Goal: Task Accomplishment & Management: Manage account settings

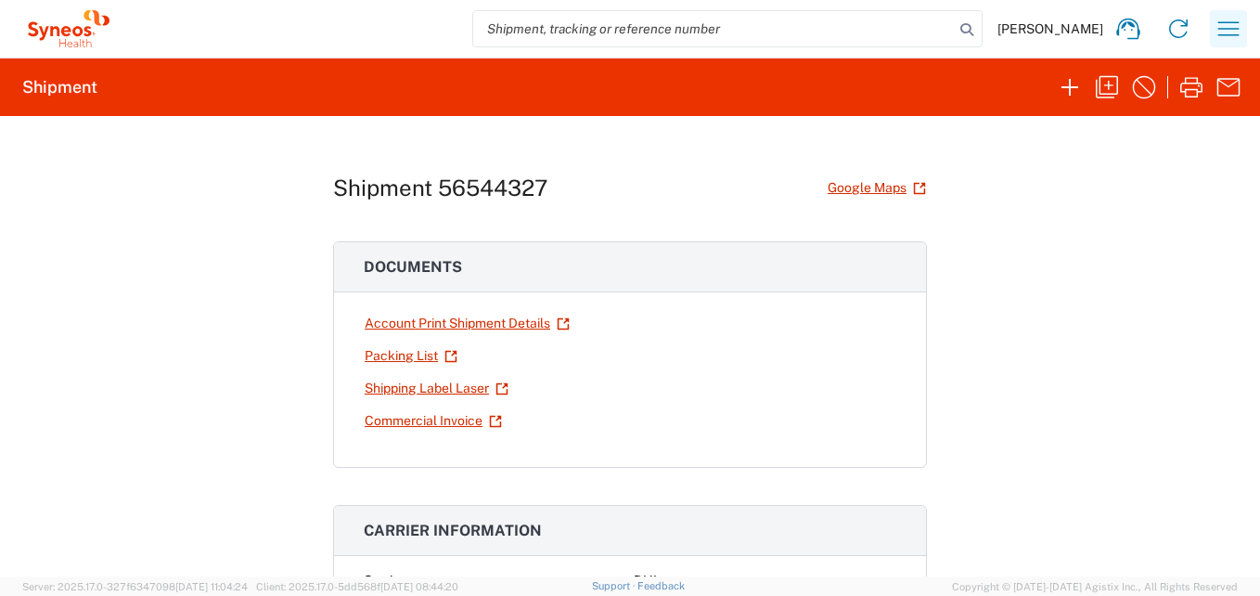
click at [1224, 29] on icon "button" at bounding box center [1228, 28] width 21 height 14
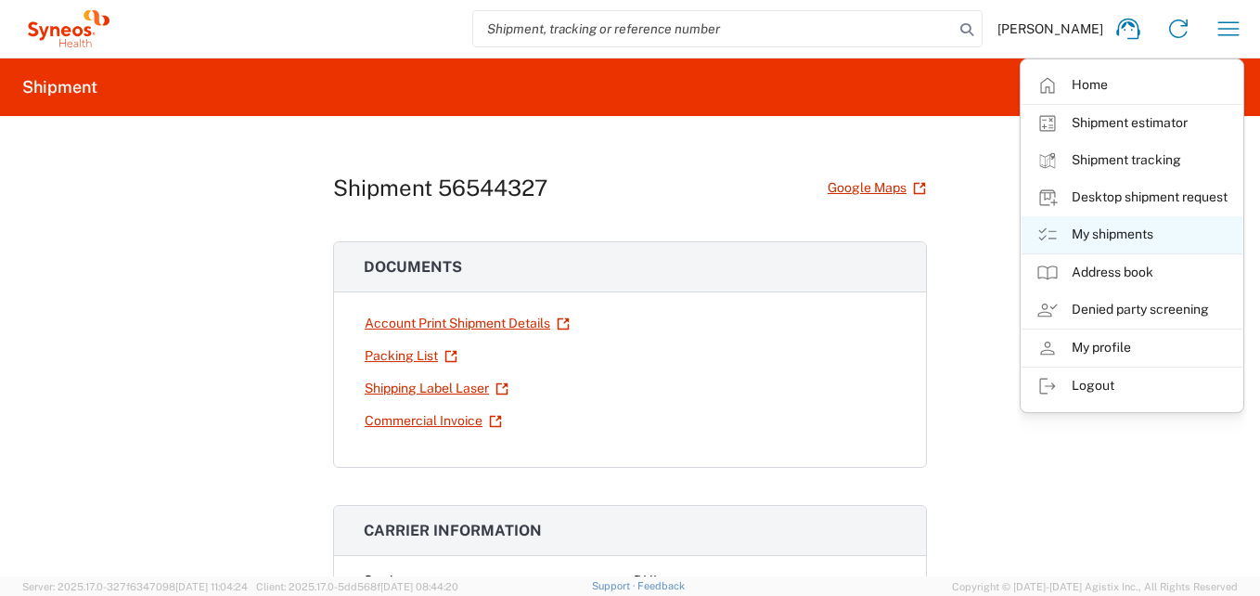
click at [1114, 230] on link "My shipments" at bounding box center [1132, 234] width 221 height 37
